Goal: Task Accomplishment & Management: Use online tool/utility

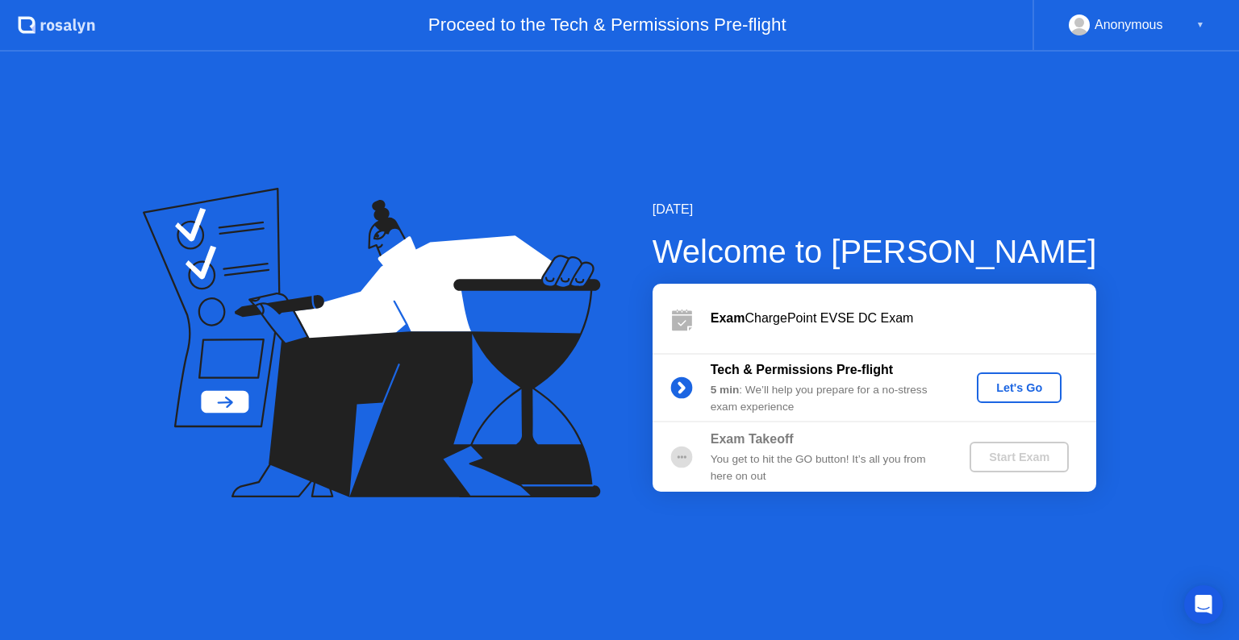
click at [1018, 381] on div "Let's Go" at bounding box center [1019, 387] width 72 height 13
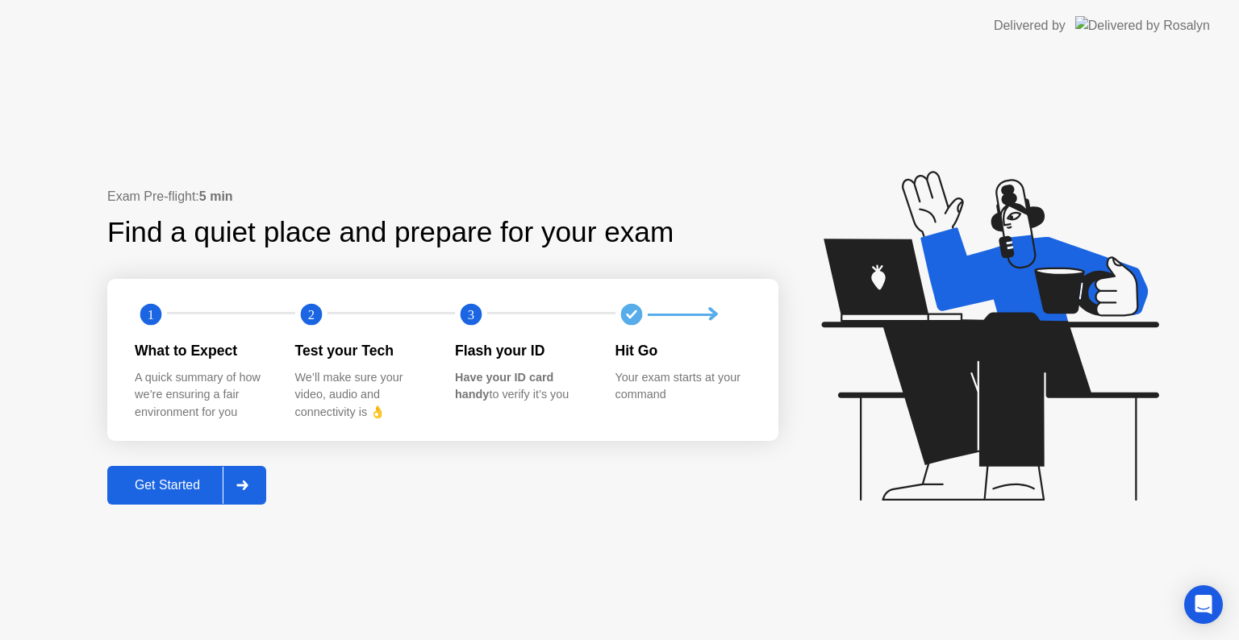
click at [171, 485] on div "Get Started" at bounding box center [167, 485] width 110 height 15
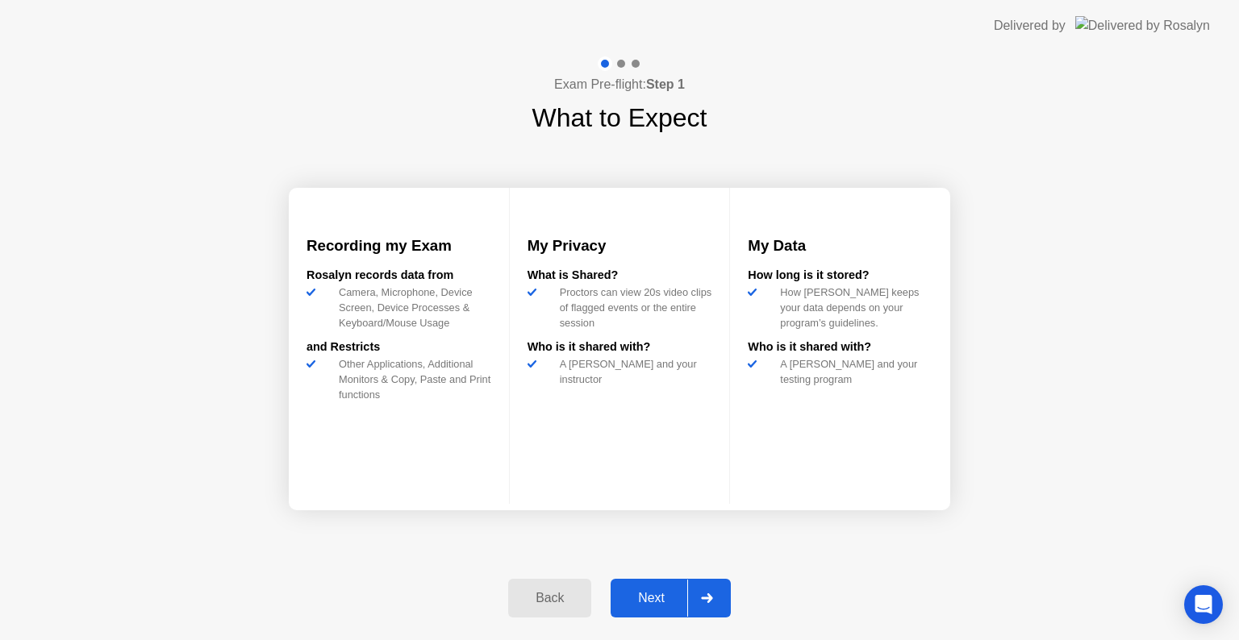
click at [648, 591] on div "Next" at bounding box center [651, 598] width 72 height 15
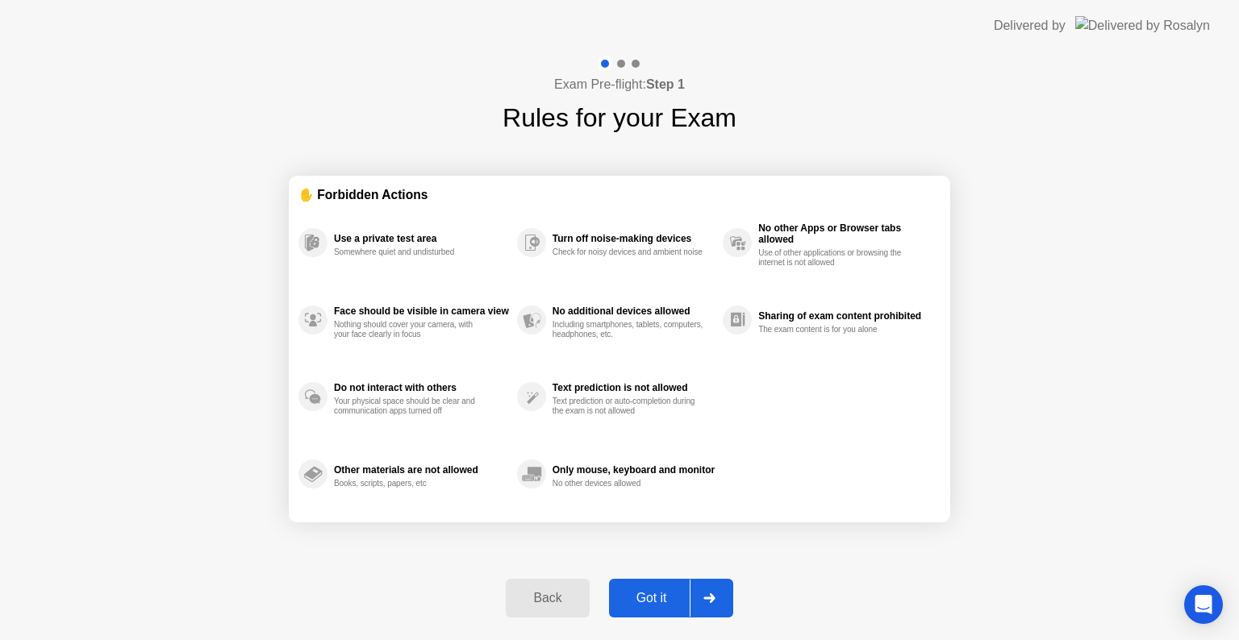
click at [648, 591] on div "Got it" at bounding box center [652, 598] width 76 height 15
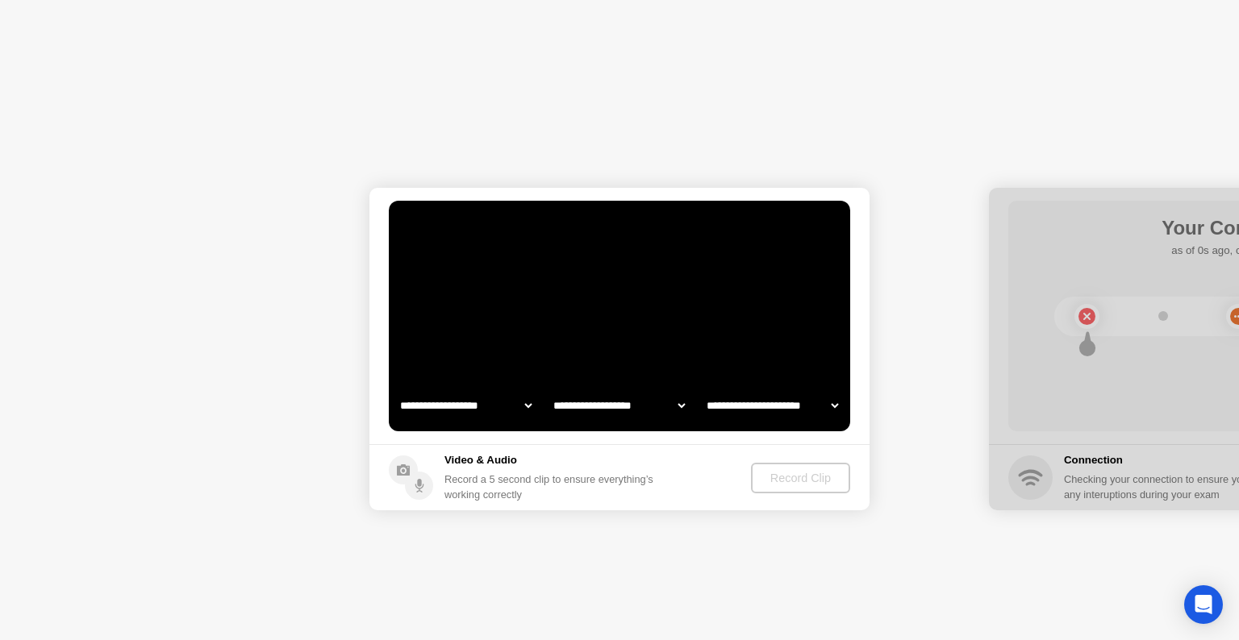
select select "**********"
select select "*******"
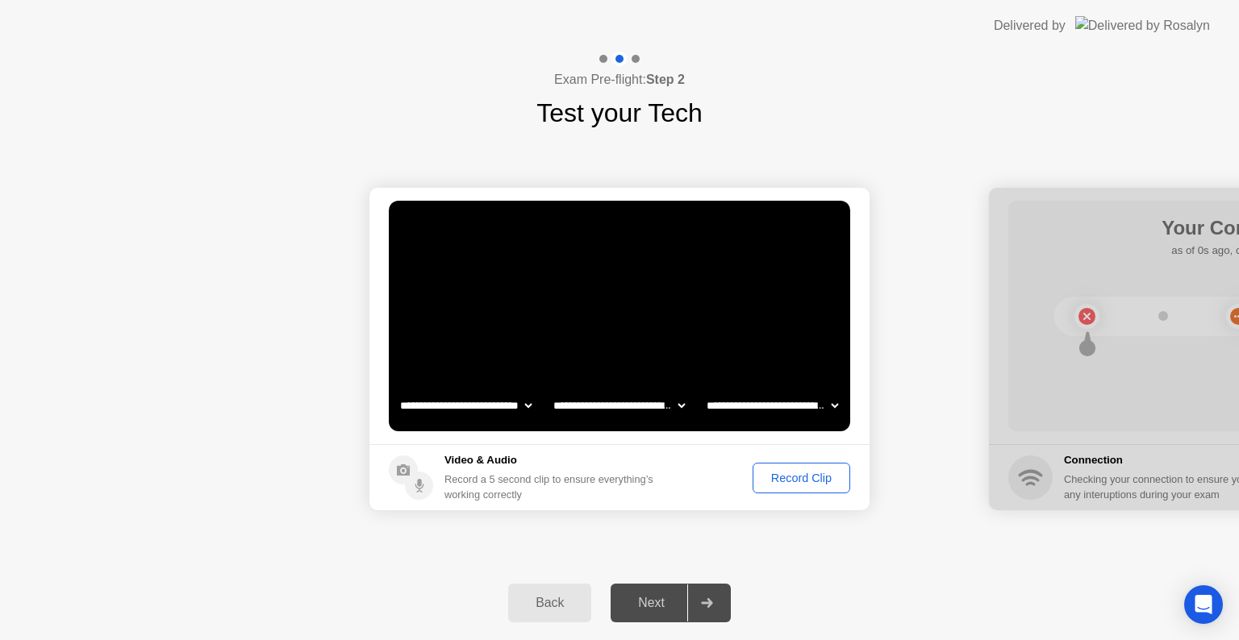
click at [795, 477] on div "Record Clip" at bounding box center [801, 478] width 86 height 13
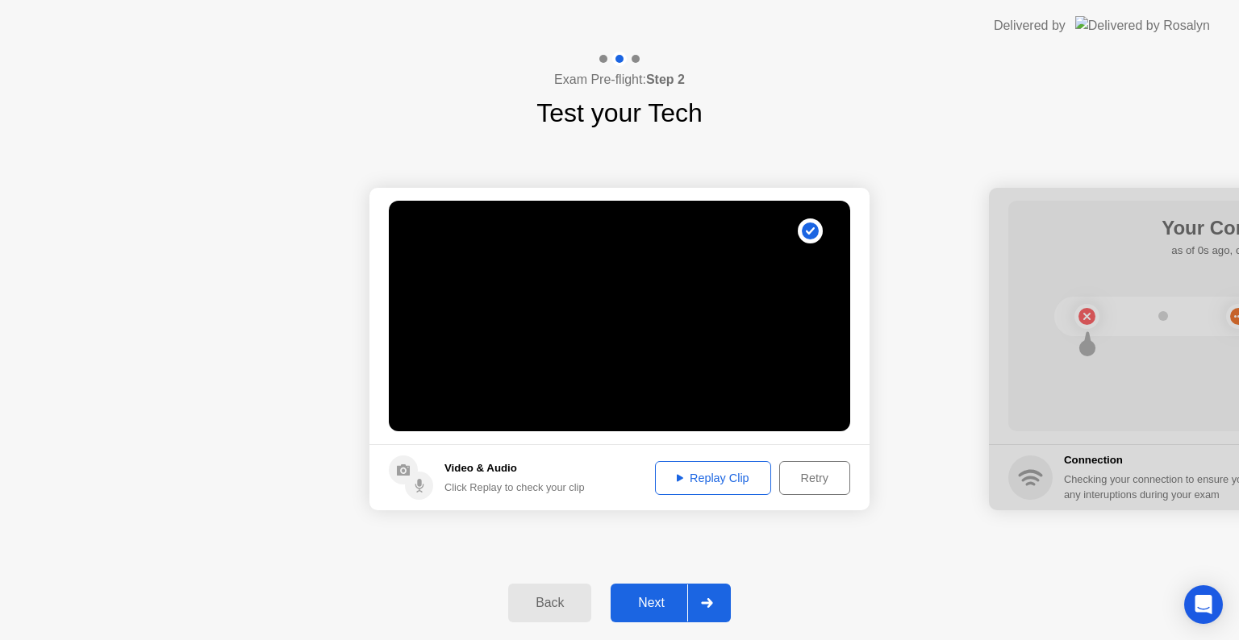
click at [651, 599] on div "Next" at bounding box center [651, 603] width 72 height 15
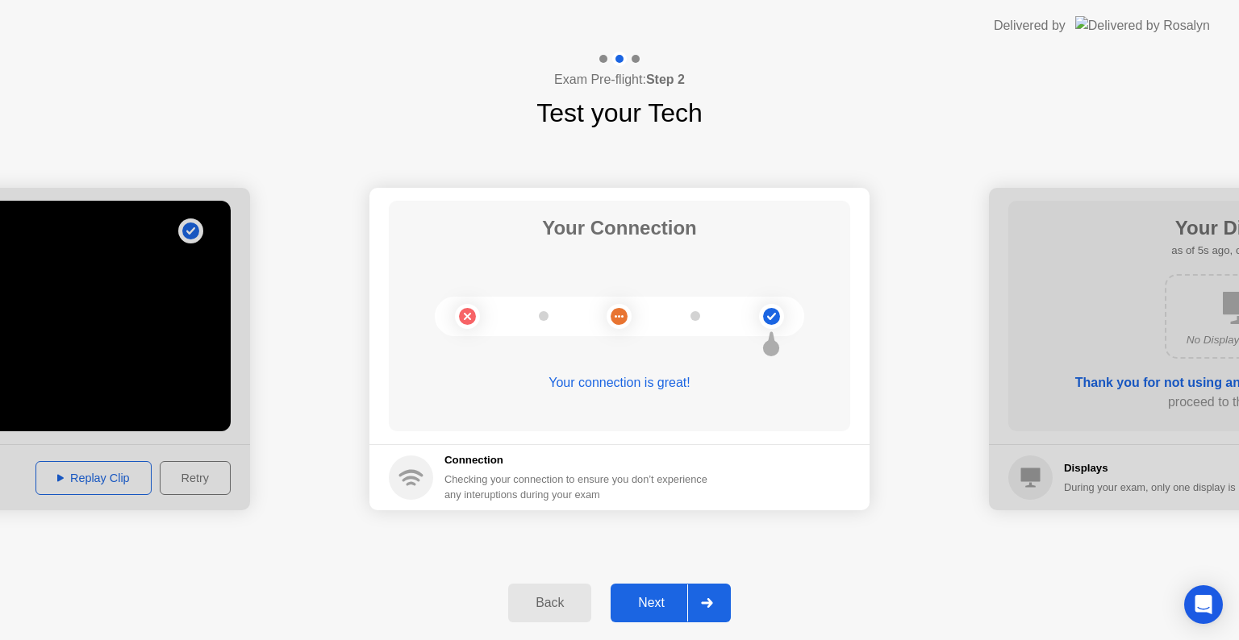
click at [1007, 111] on div "Exam Pre-flight: Step 2 Test your Tech" at bounding box center [619, 92] width 1239 height 81
click at [652, 590] on button "Next" at bounding box center [670, 603] width 120 height 39
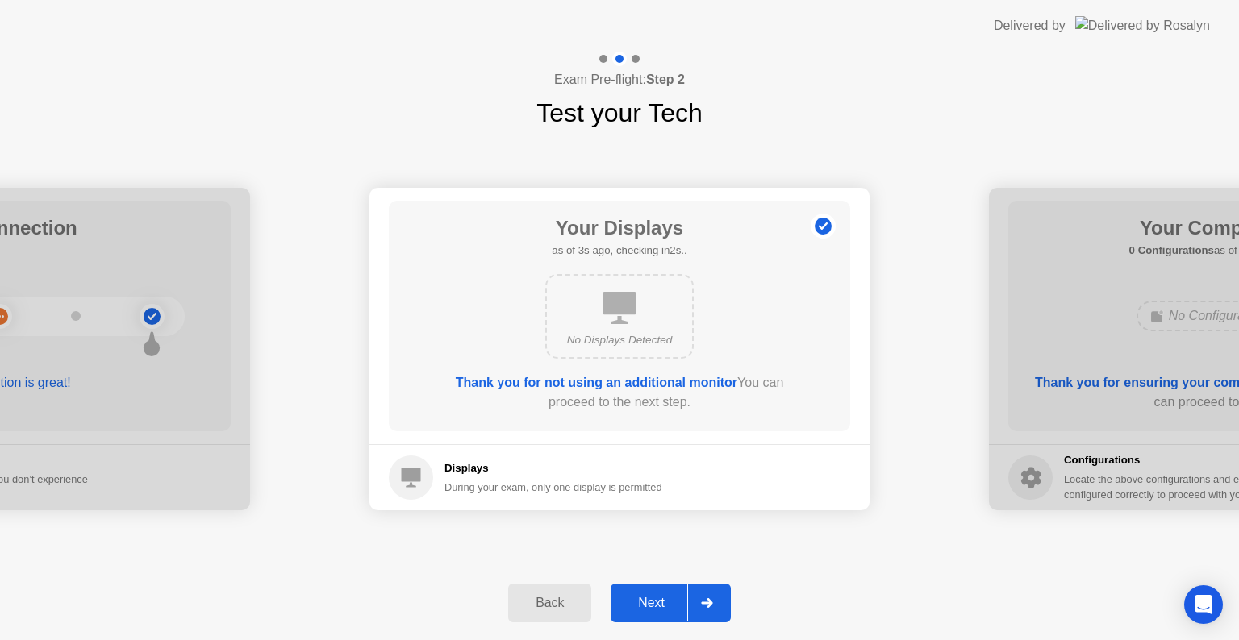
click at [655, 600] on div "Next" at bounding box center [651, 603] width 72 height 15
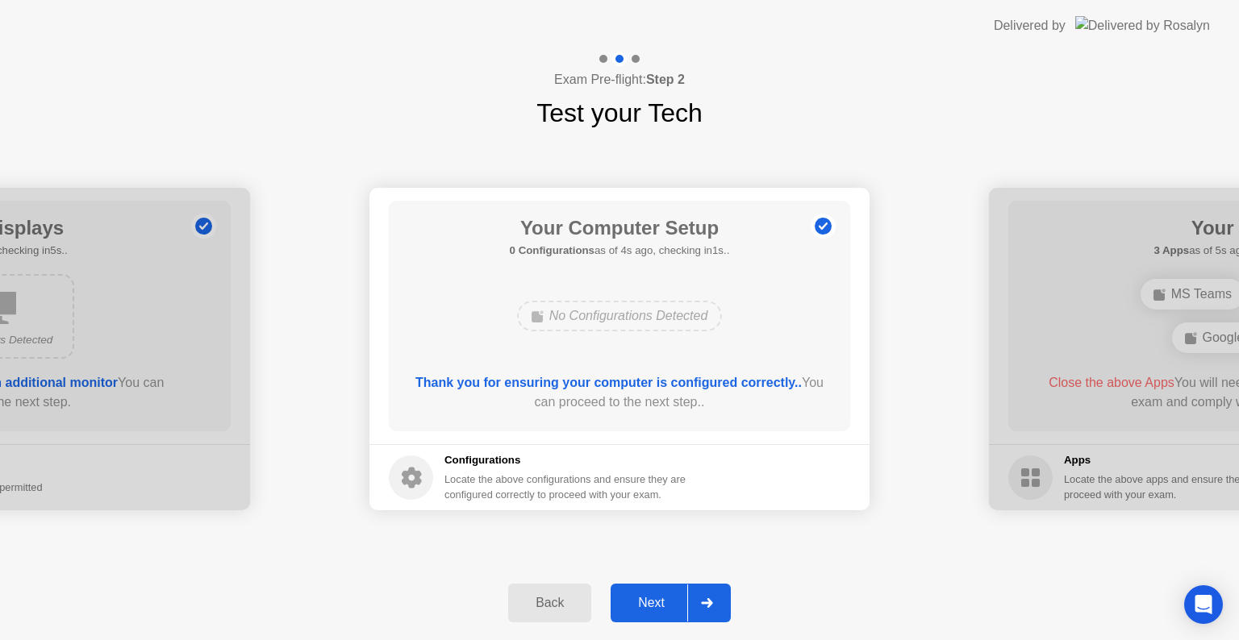
click at [655, 600] on div "Next" at bounding box center [651, 603] width 72 height 15
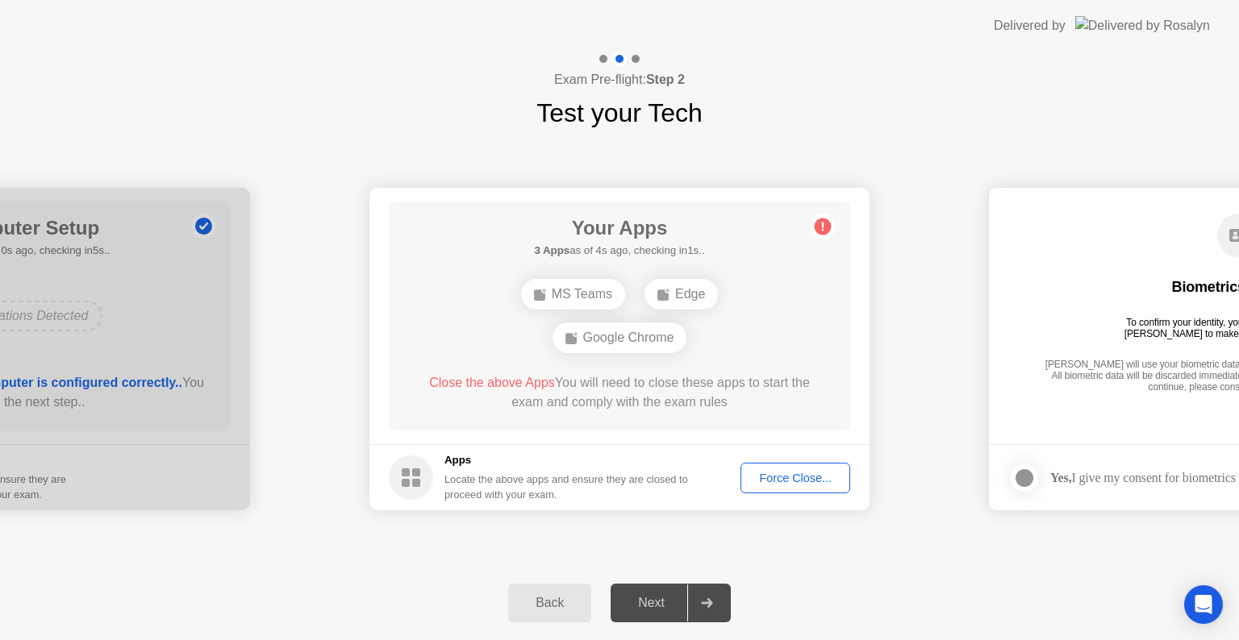
click at [418, 626] on div "Back Next" at bounding box center [619, 603] width 1239 height 74
click at [652, 554] on div "**********" at bounding box center [619, 349] width 1239 height 434
click at [873, 539] on div "**********" at bounding box center [619, 349] width 1239 height 434
click at [787, 482] on div "Force Close..." at bounding box center [795, 478] width 98 height 13
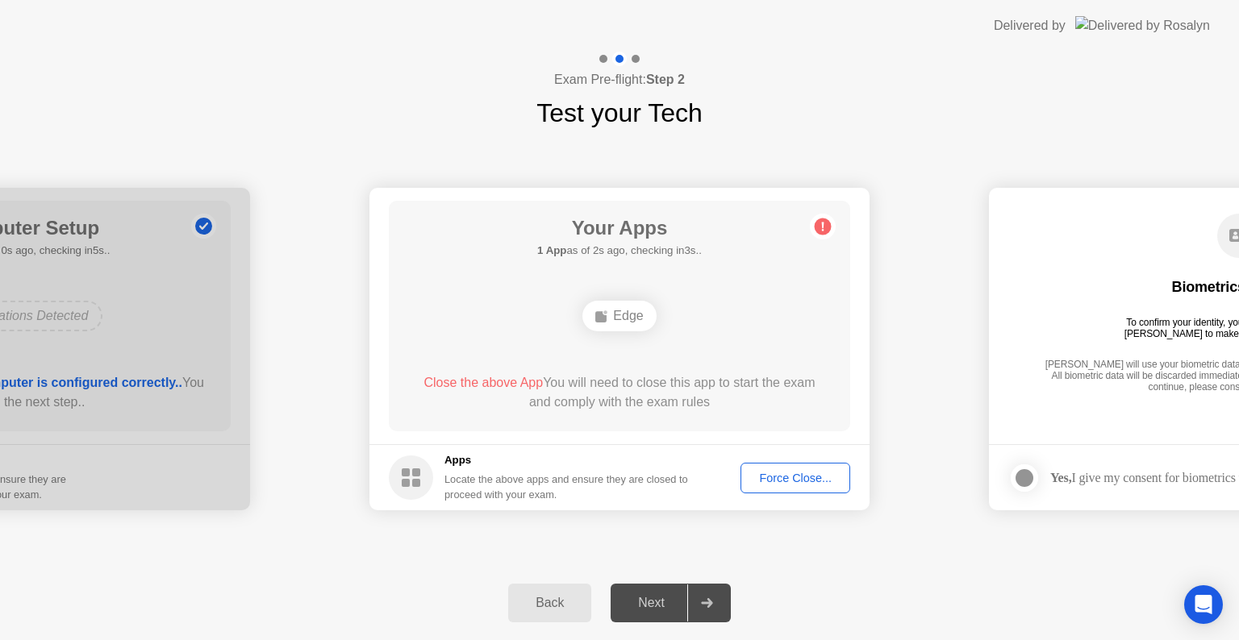
click at [786, 476] on div "Force Close..." at bounding box center [795, 478] width 98 height 13
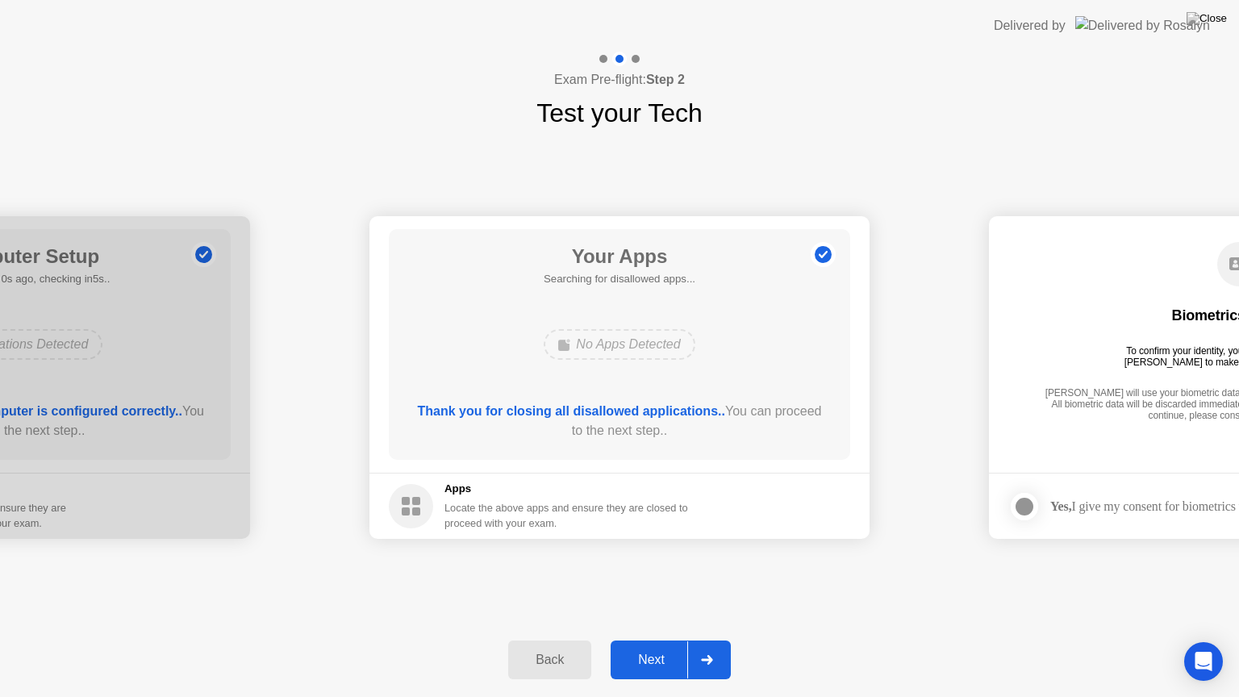
click at [653, 639] on div "Next" at bounding box center [651, 659] width 72 height 15
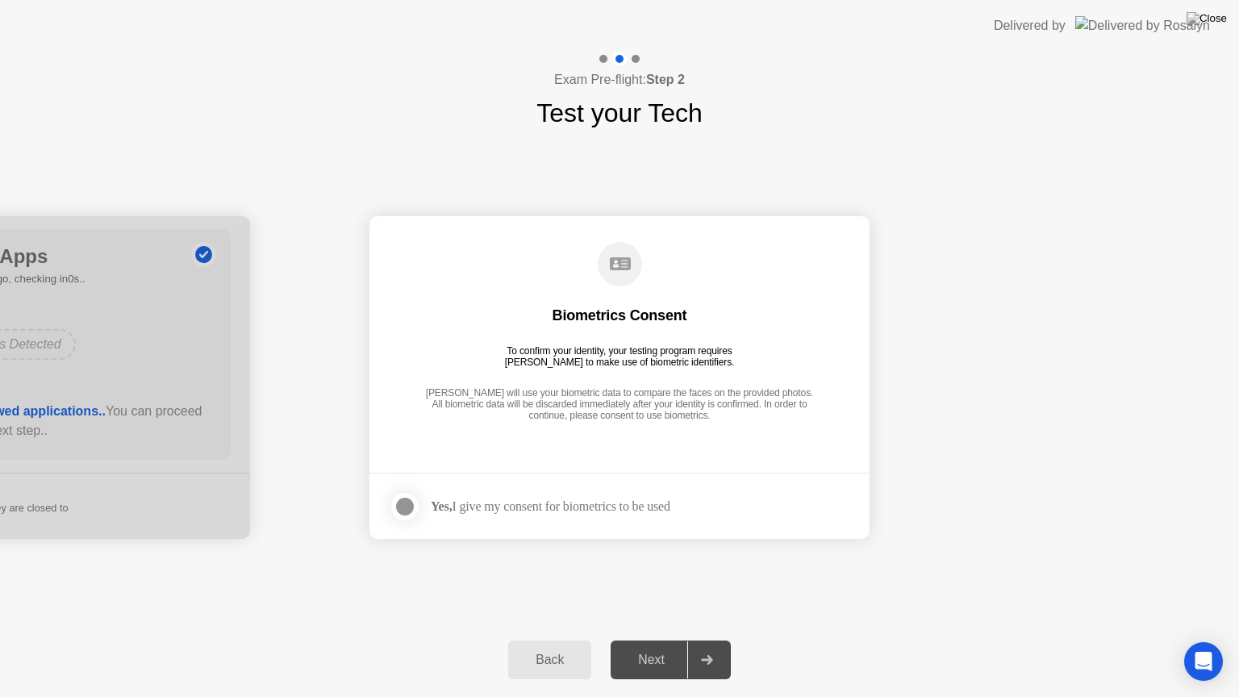
click at [655, 639] on div "Next" at bounding box center [651, 659] width 72 height 15
click at [407, 497] on div at bounding box center [404, 506] width 19 height 19
click at [648, 639] on button "Next" at bounding box center [670, 659] width 120 height 39
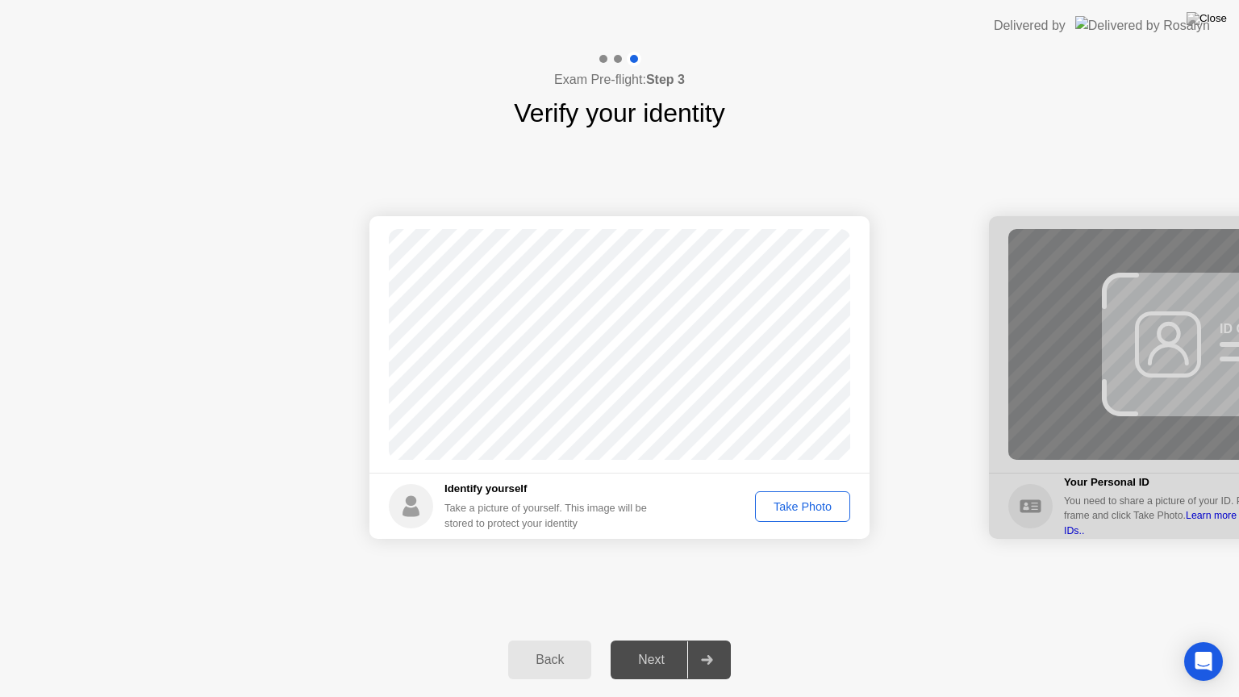
click at [792, 500] on div "Take Photo" at bounding box center [802, 506] width 84 height 13
click at [658, 639] on div "Next" at bounding box center [651, 659] width 72 height 15
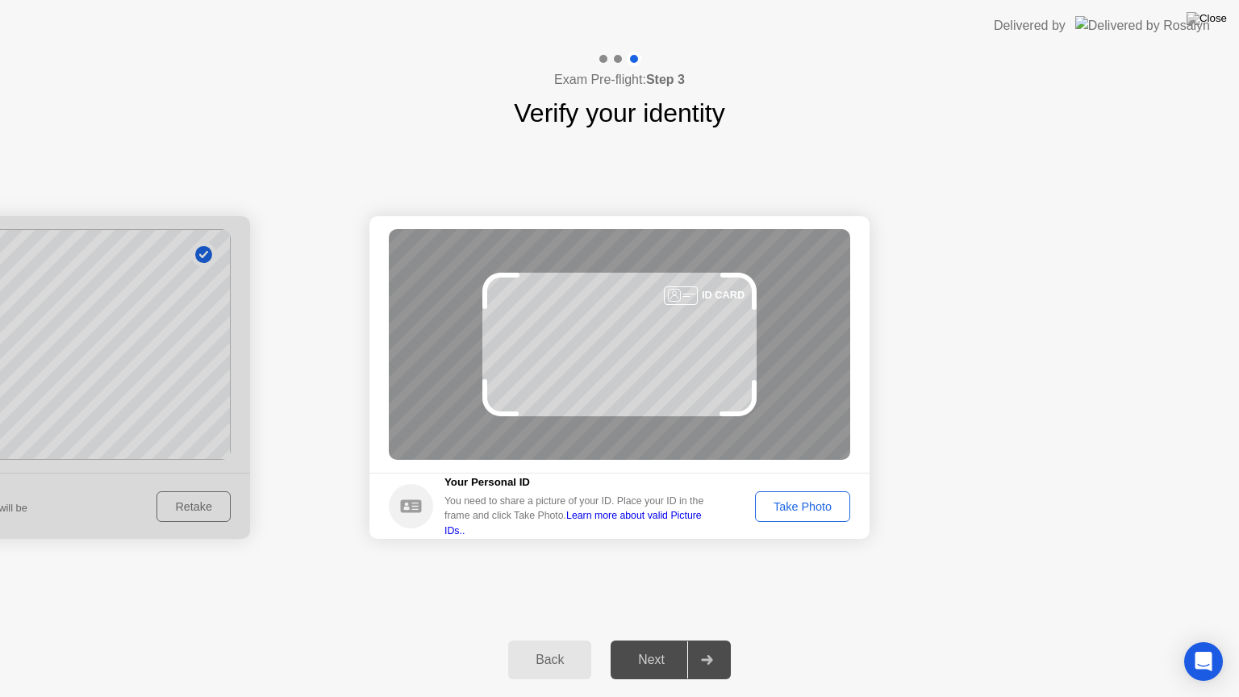
click at [798, 504] on div "Take Photo" at bounding box center [802, 506] width 84 height 13
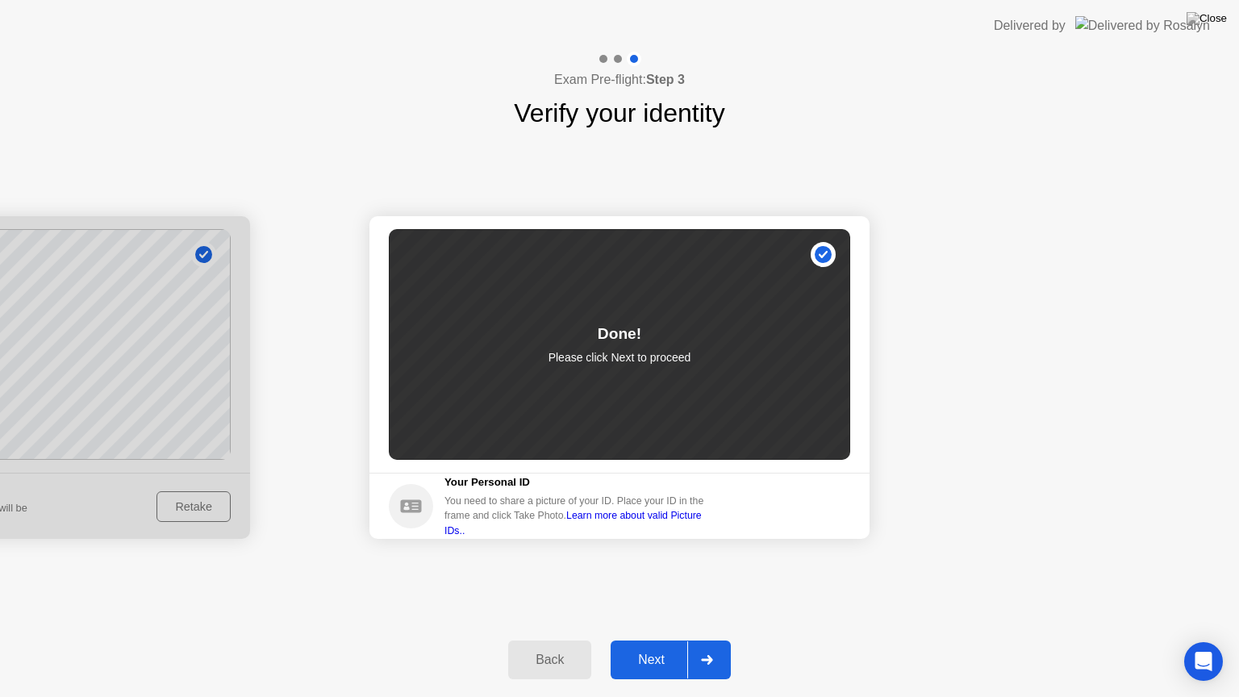
click at [664, 639] on div "Next" at bounding box center [651, 659] width 72 height 15
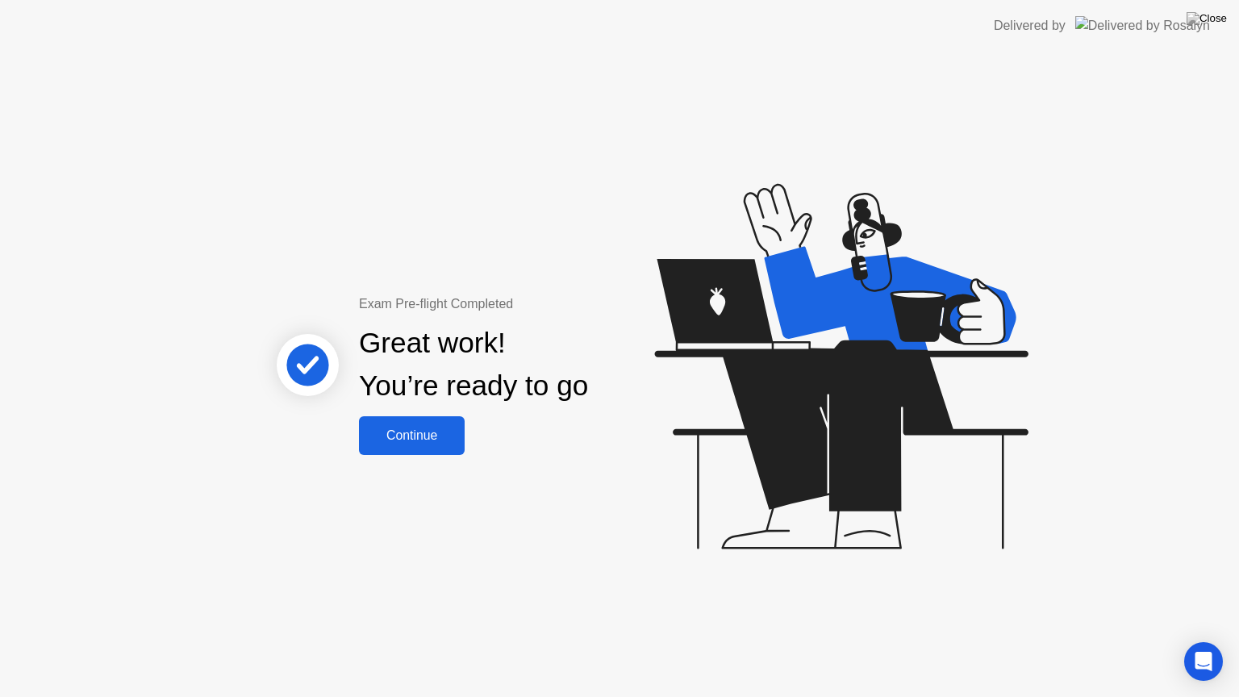
click at [415, 433] on div "Continue" at bounding box center [412, 435] width 96 height 15
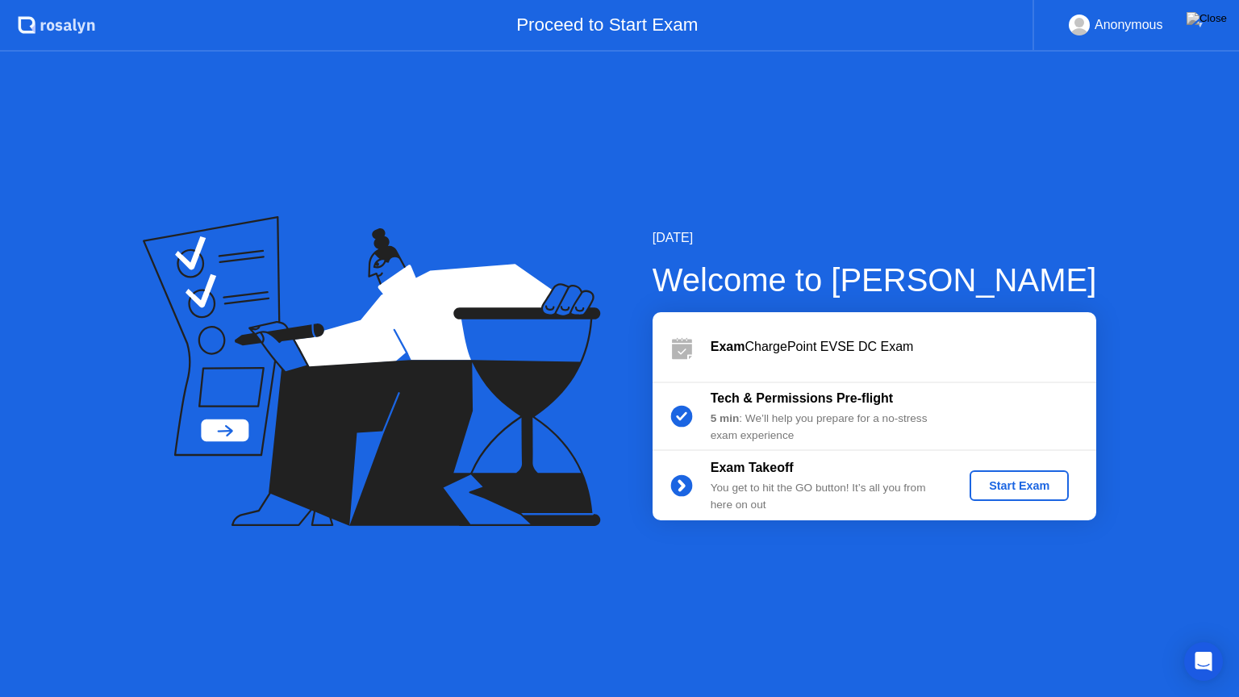
click at [989, 485] on div "Start Exam" at bounding box center [1019, 485] width 86 height 13
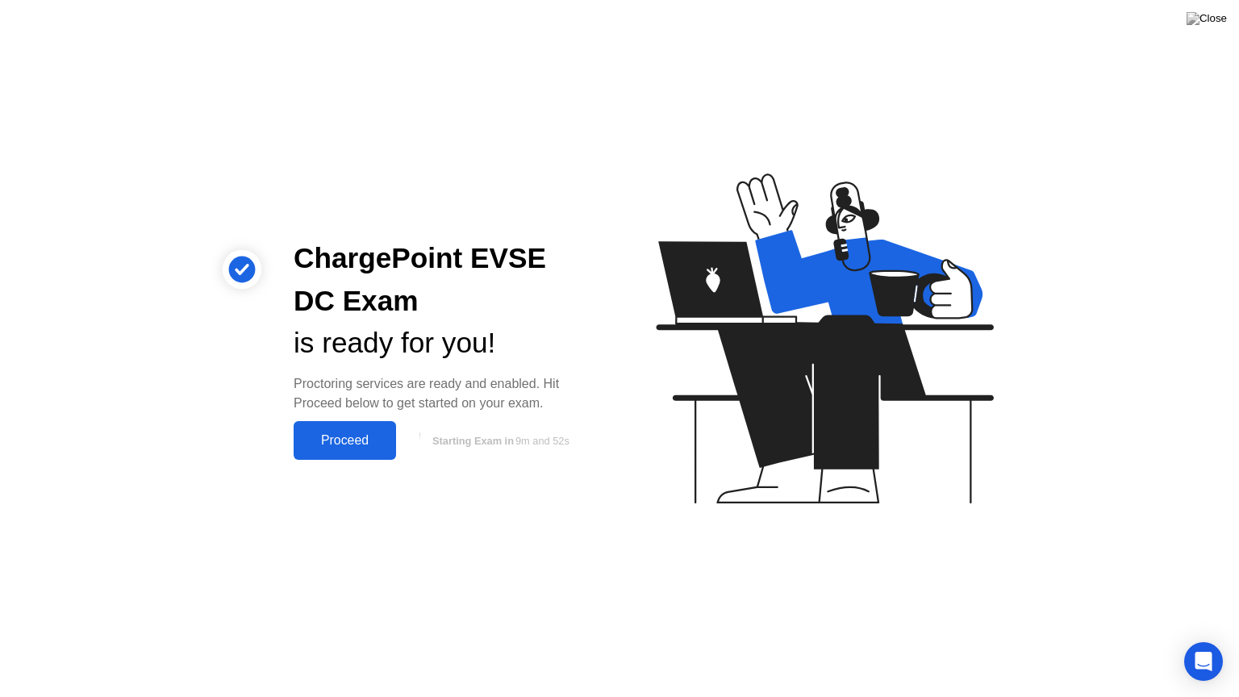
click at [326, 444] on div "Proceed" at bounding box center [344, 440] width 93 height 15
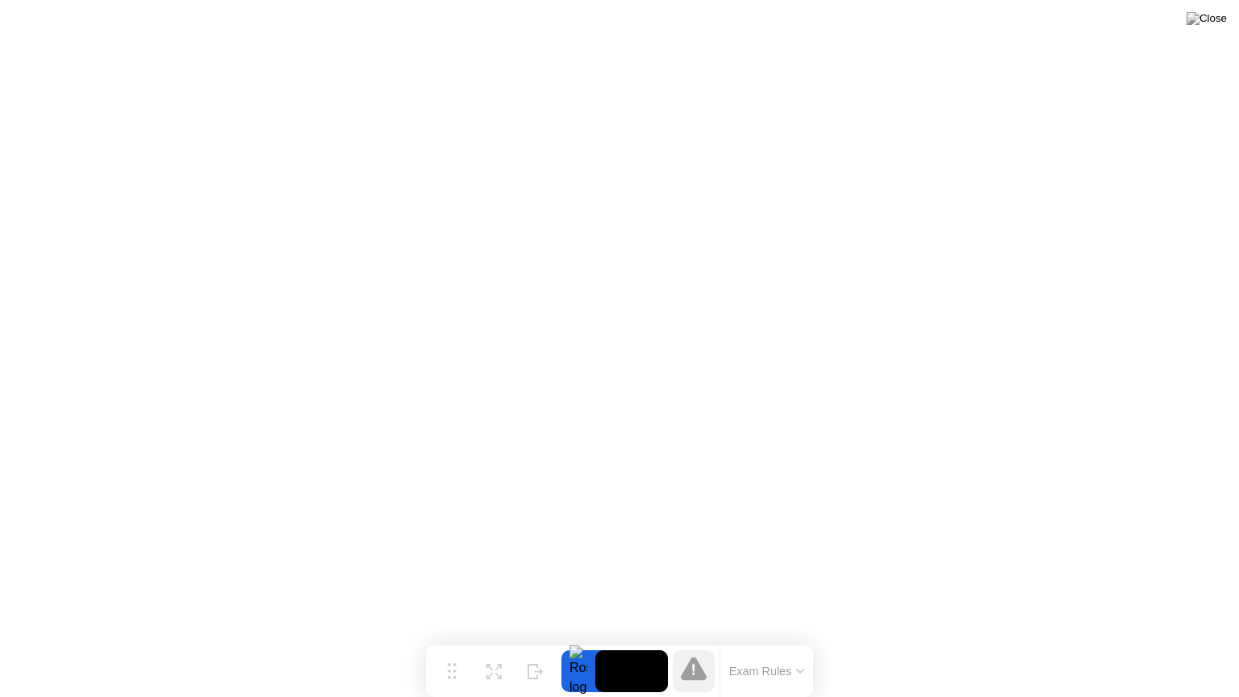
click at [756, 639] on button "Exam Rules" at bounding box center [766, 671] width 85 height 15
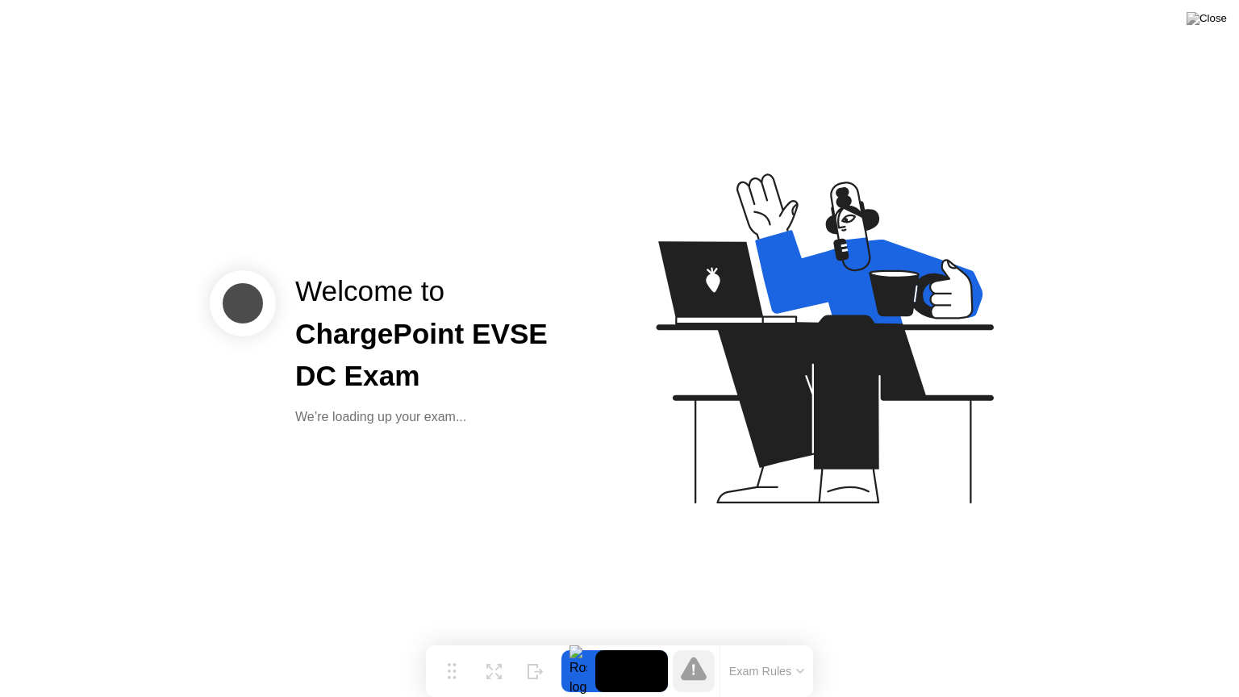
click at [578, 564] on div "Welcome to ChargePoint EVSE DC Exam We’re loading up your exam..." at bounding box center [619, 348] width 1239 height 697
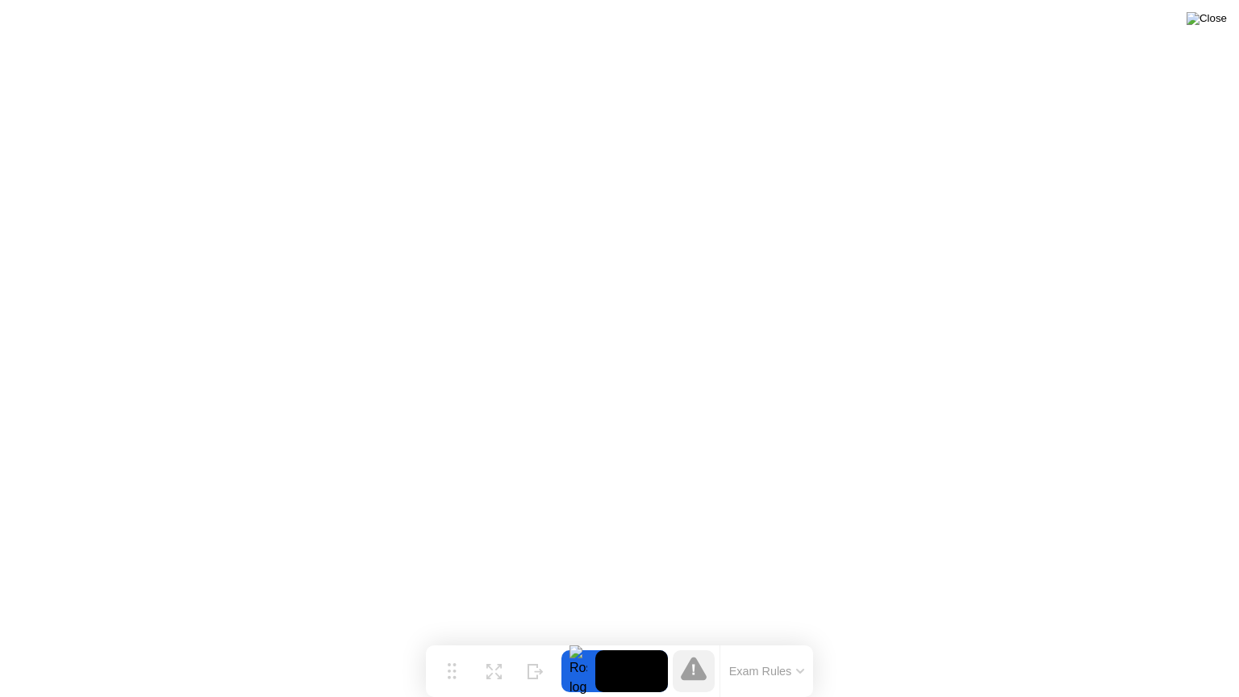
click at [1216, 19] on img at bounding box center [1206, 18] width 40 height 13
click at [1219, 19] on img at bounding box center [1206, 18] width 40 height 13
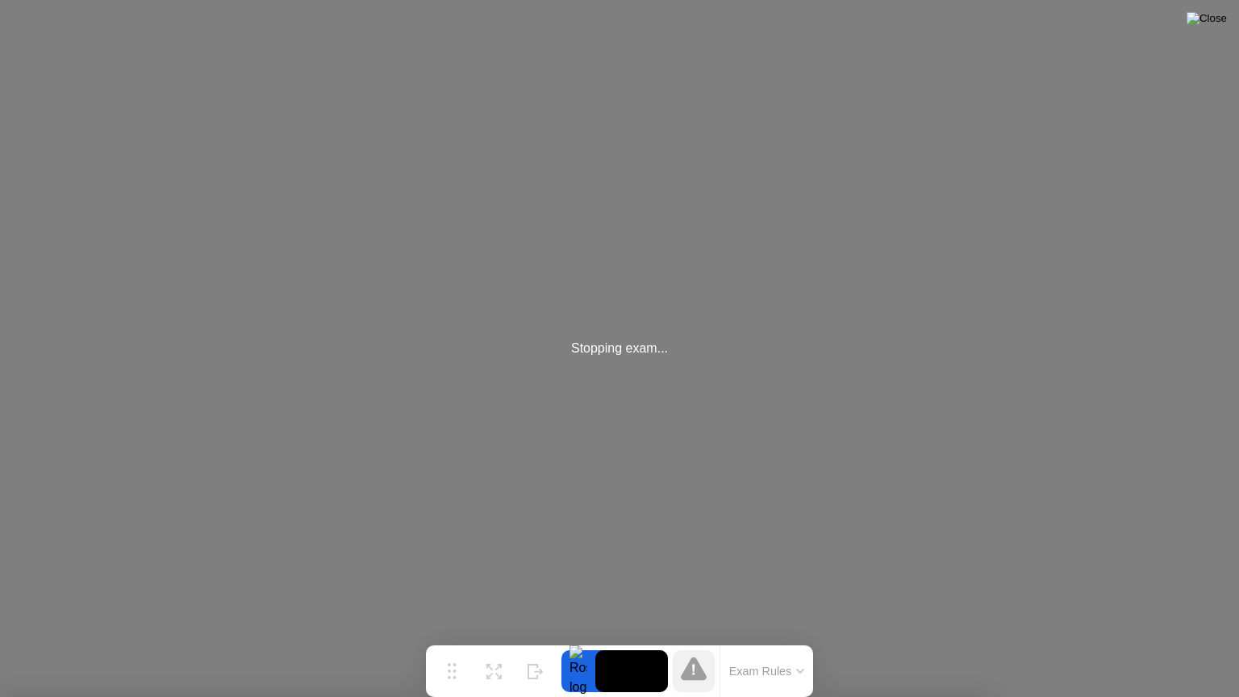
click at [1216, 22] on img at bounding box center [1206, 18] width 40 height 13
click at [695, 639] on icon at bounding box center [694, 667] width 26 height 23
click at [798, 639] on button "Exam Rules" at bounding box center [766, 671] width 85 height 15
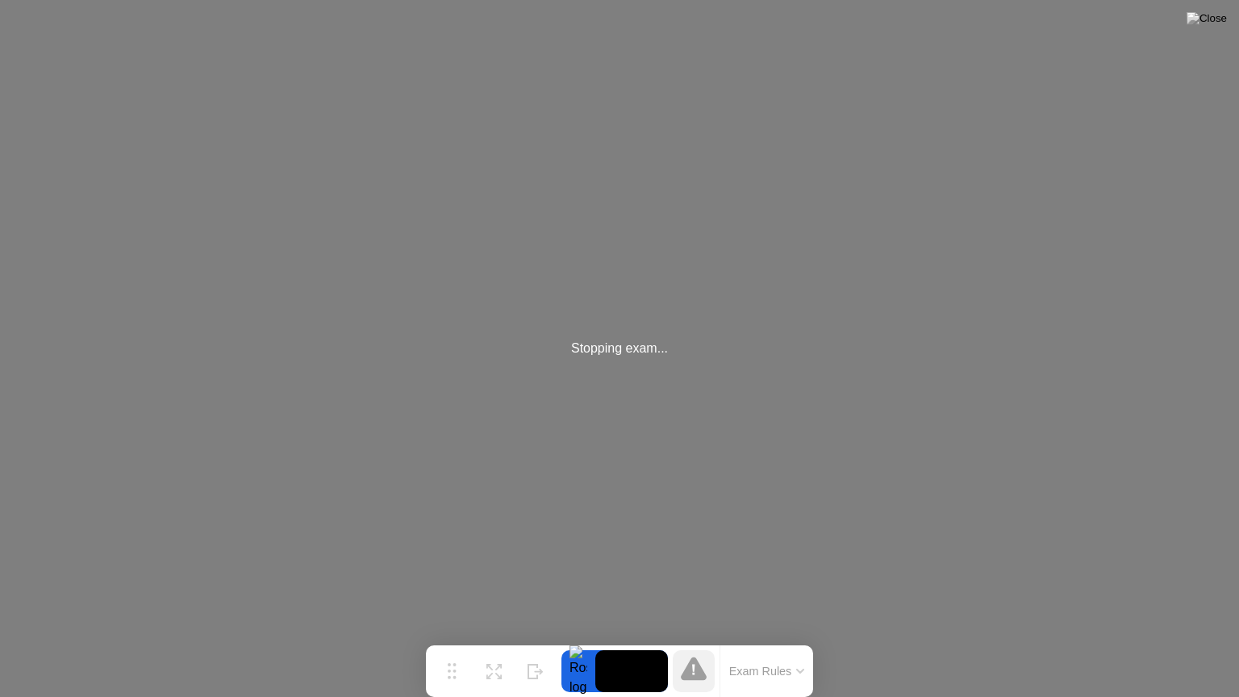
click at [1185, 46] on div "Stopping exam..." at bounding box center [619, 348] width 1239 height 697
click at [1173, 47] on div "Stopping exam..." at bounding box center [619, 348] width 1239 height 697
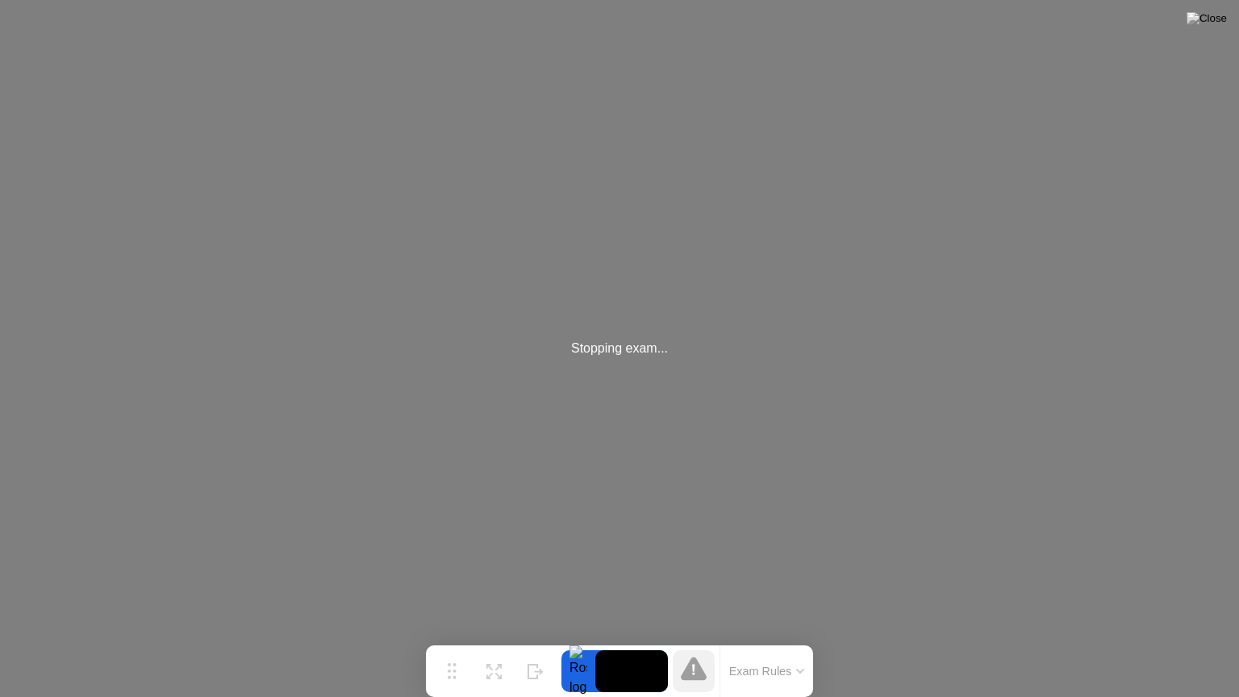
click at [1173, 47] on div "Stopping exam..." at bounding box center [619, 348] width 1239 height 697
